Goal: Task Accomplishment & Management: Use online tool/utility

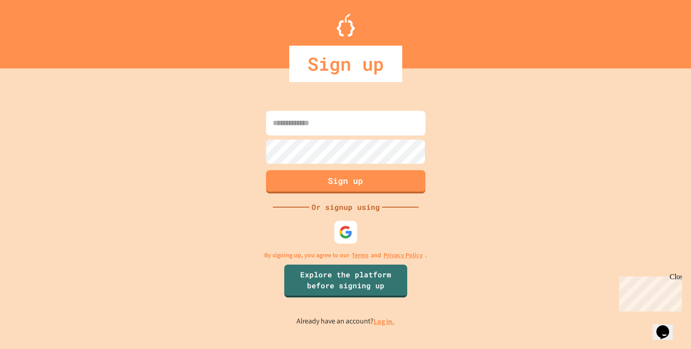
click at [381, 326] on link "Log in." at bounding box center [384, 321] width 21 height 10
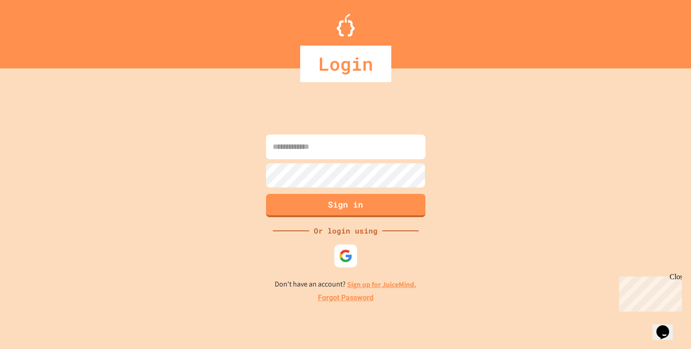
click at [358, 151] on input at bounding box center [345, 146] width 159 height 25
type input "**********"
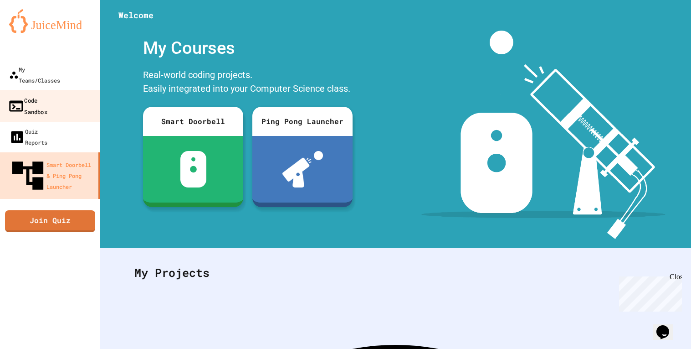
click at [47, 94] on div "Code Sandbox" at bounding box center [28, 105] width 40 height 22
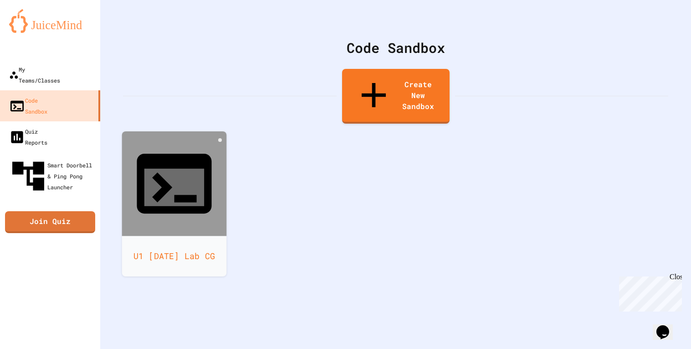
click at [175, 169] on icon at bounding box center [174, 187] width 60 height 37
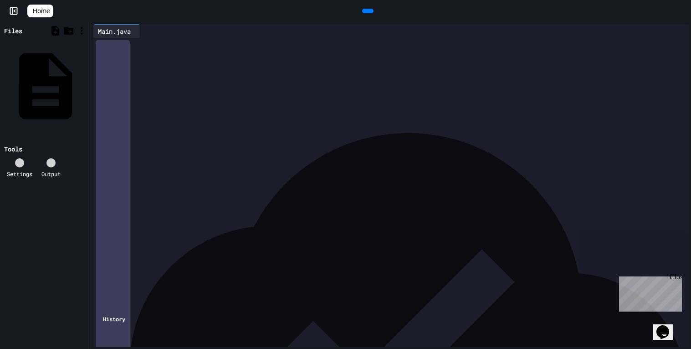
scroll to position [72, 0]
click at [364, 13] on div at bounding box center [367, 11] width 11 height 5
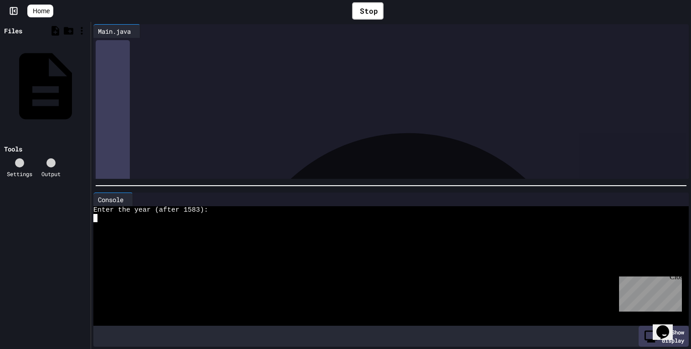
click at [113, 224] on div at bounding box center [386, 226] width 586 height 8
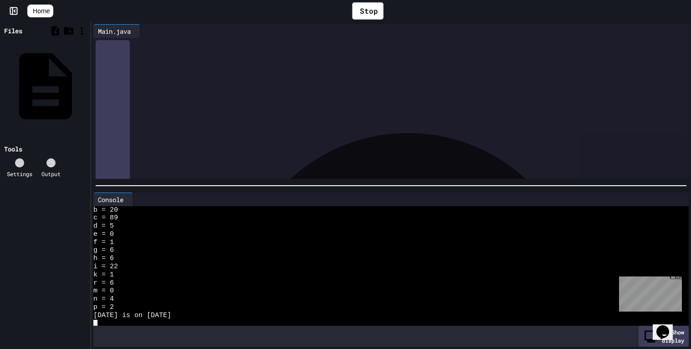
scroll to position [24, 0]
